Goal: Find specific page/section: Find specific page/section

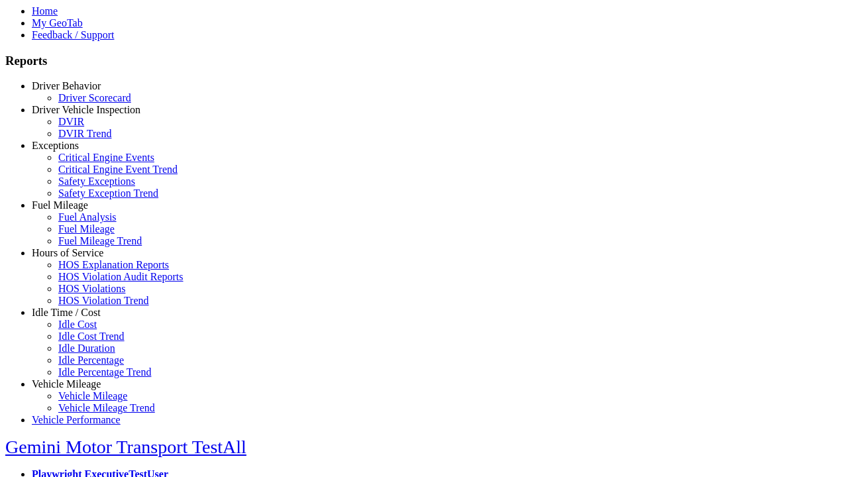
click at [76, 318] on link "Idle Time / Cost" at bounding box center [66, 312] width 69 height 11
click at [86, 330] on link "Idle Cost" at bounding box center [77, 324] width 38 height 11
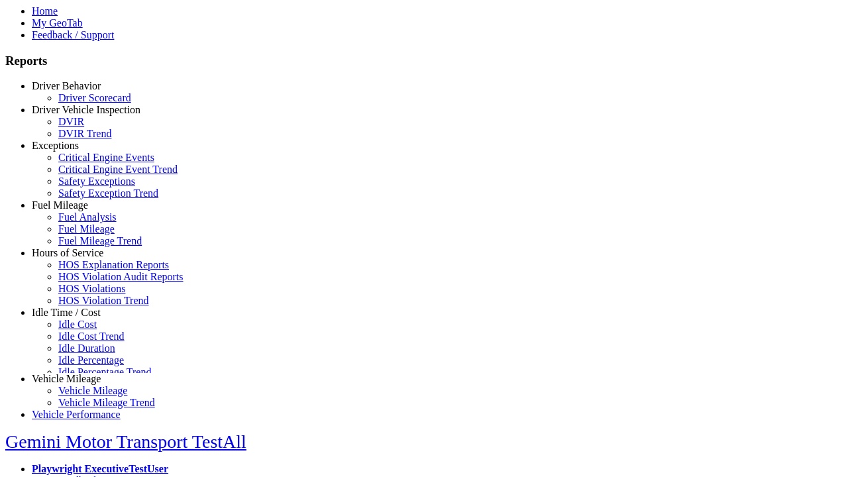
scroll to position [10, 0]
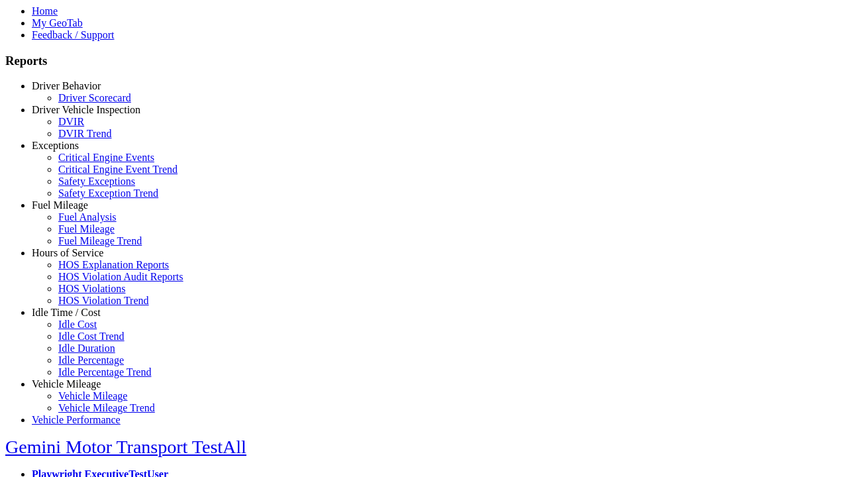
select select
